Goal: Transaction & Acquisition: Purchase product/service

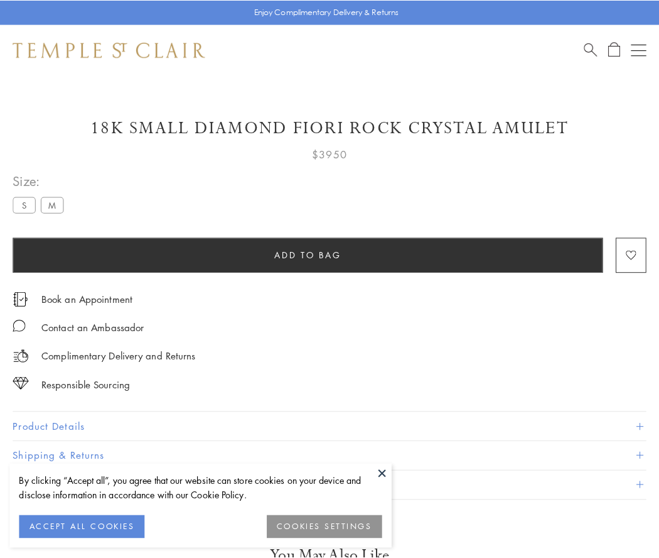
scroll to position [63, 0]
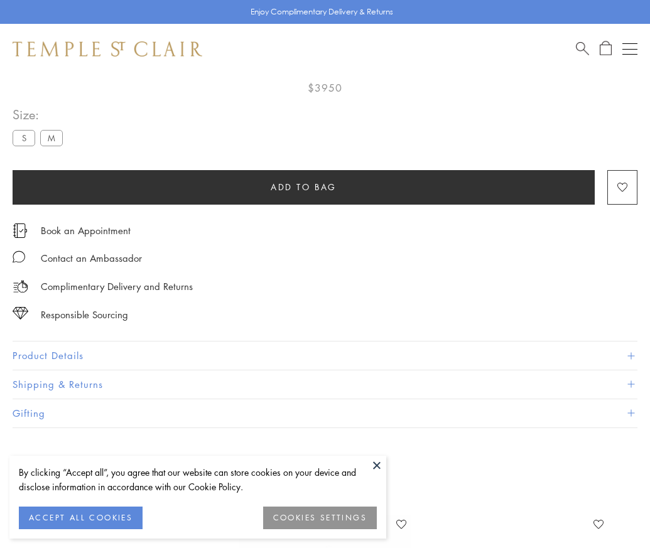
click at [303, 186] on span "Add to bag" at bounding box center [304, 187] width 66 height 14
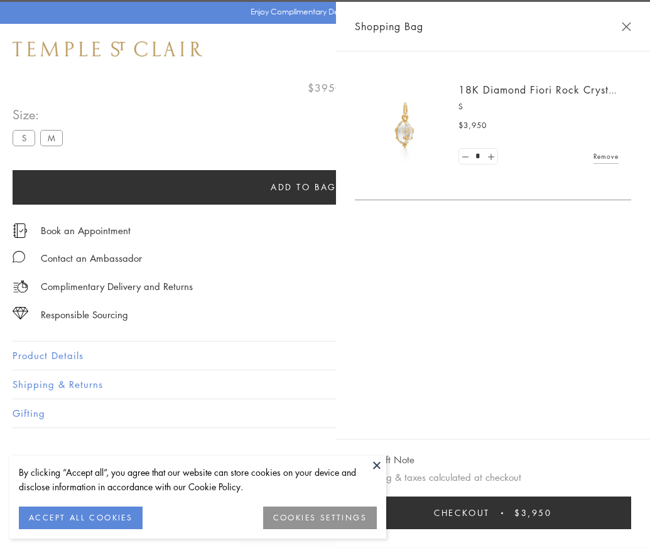
click at [631, 522] on button "Checkout $3,950" at bounding box center [493, 513] width 276 height 33
